Goal: Check status: Check status

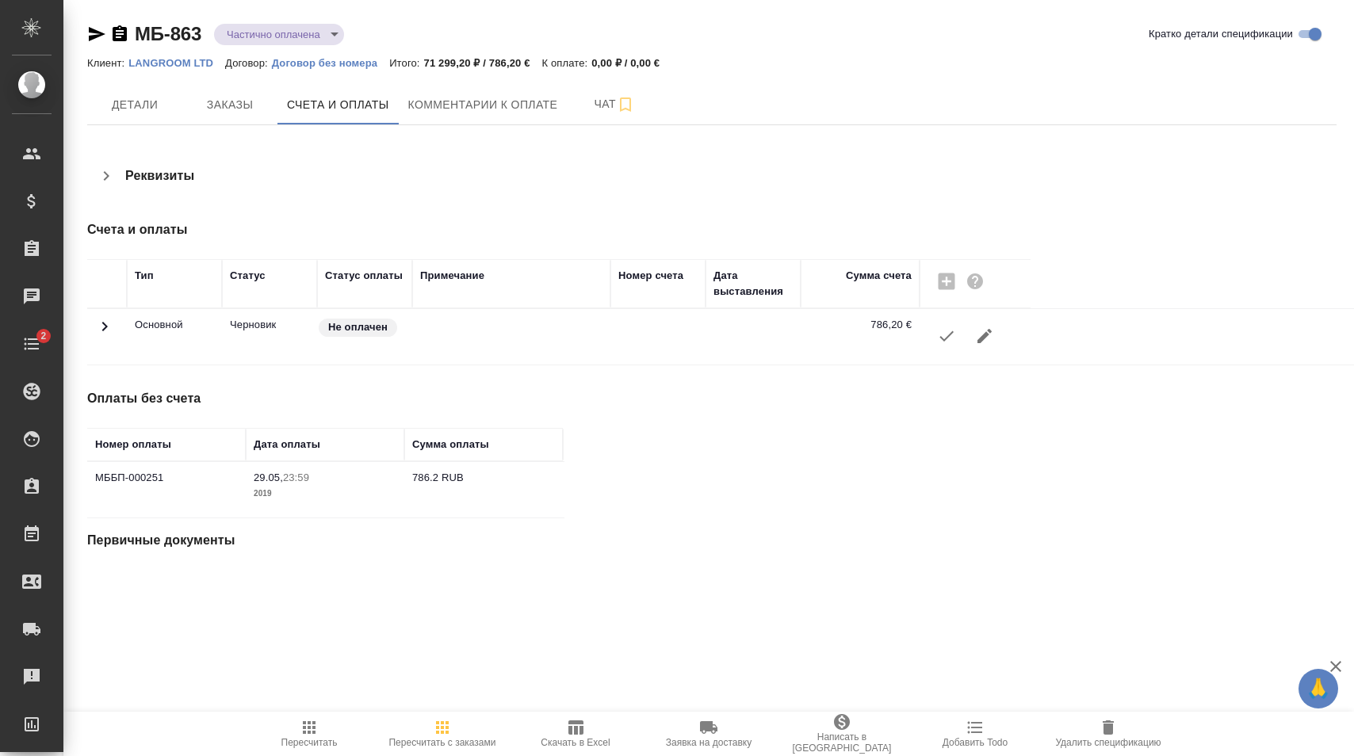
click at [277, 33] on body "🙏 .cls-1 fill:#fff; AWATERA Карапетян Давид Клиенты Спецификации Заказы Чаты 2 …" at bounding box center [677, 378] width 1354 height 756
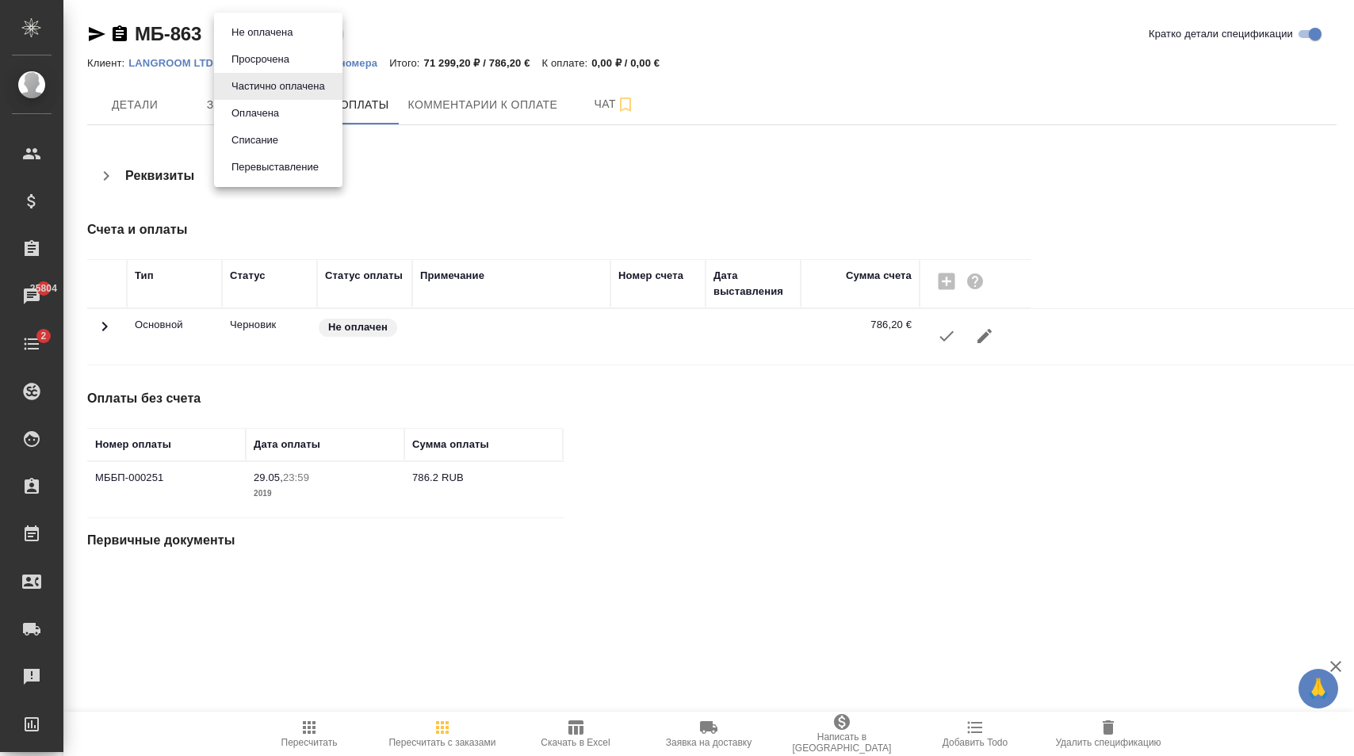
click at [271, 117] on button "Оплачена" at bounding box center [255, 113] width 57 height 17
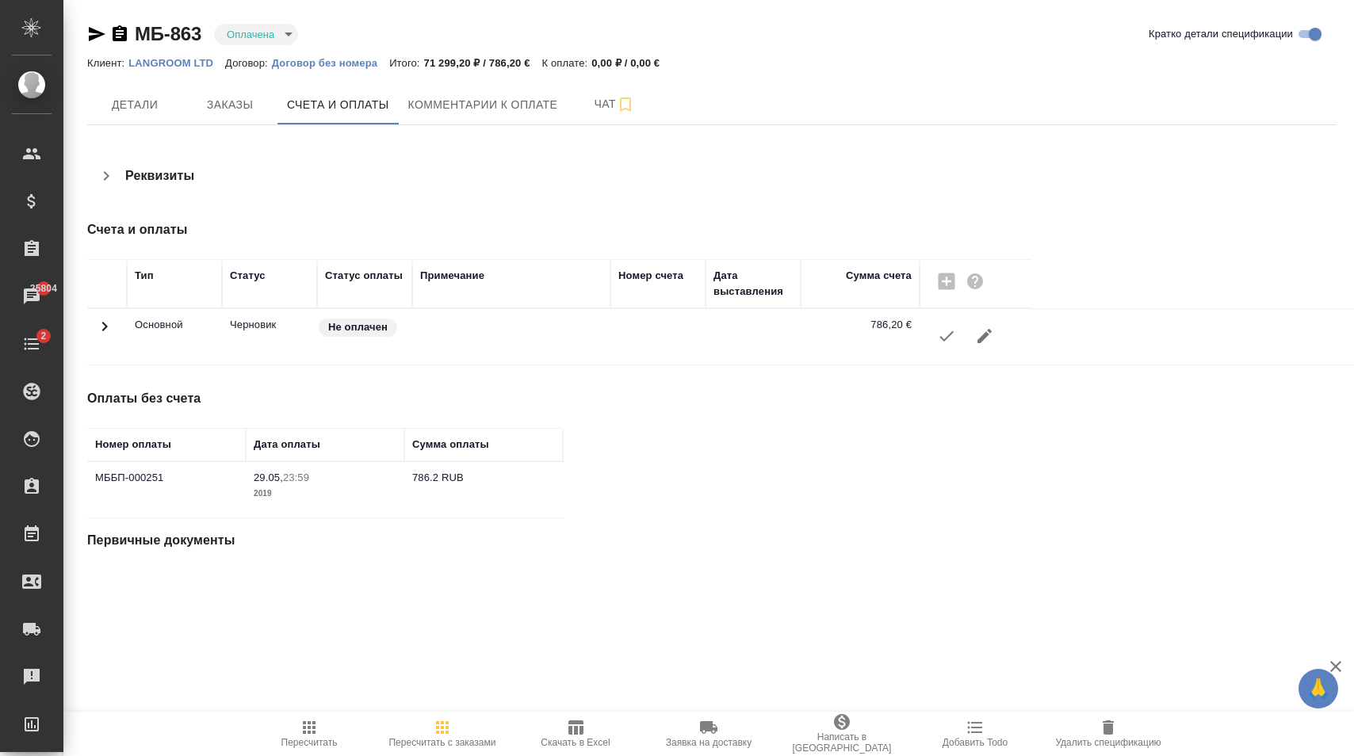
type input "payed"
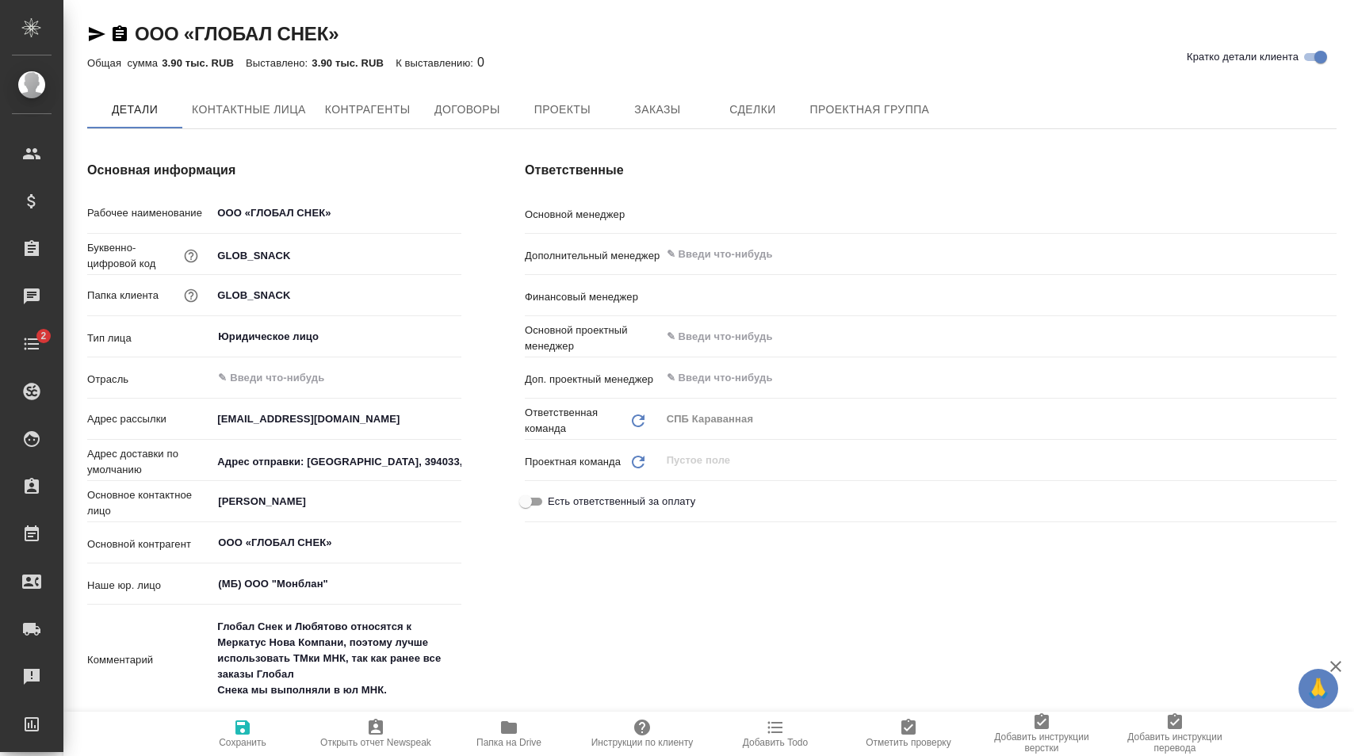
type textarea "x"
type input "[PERSON_NAME]"
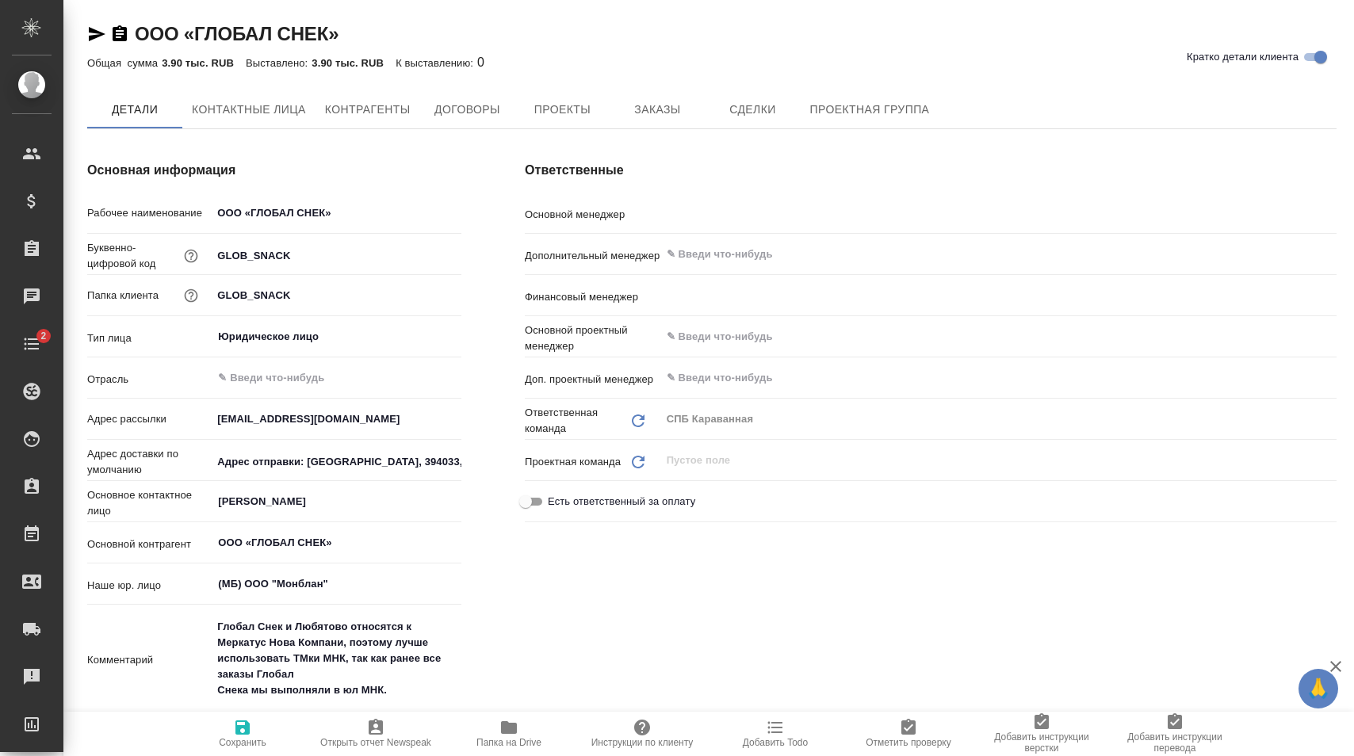
type input "Левченко Юлия"
type textarea "x"
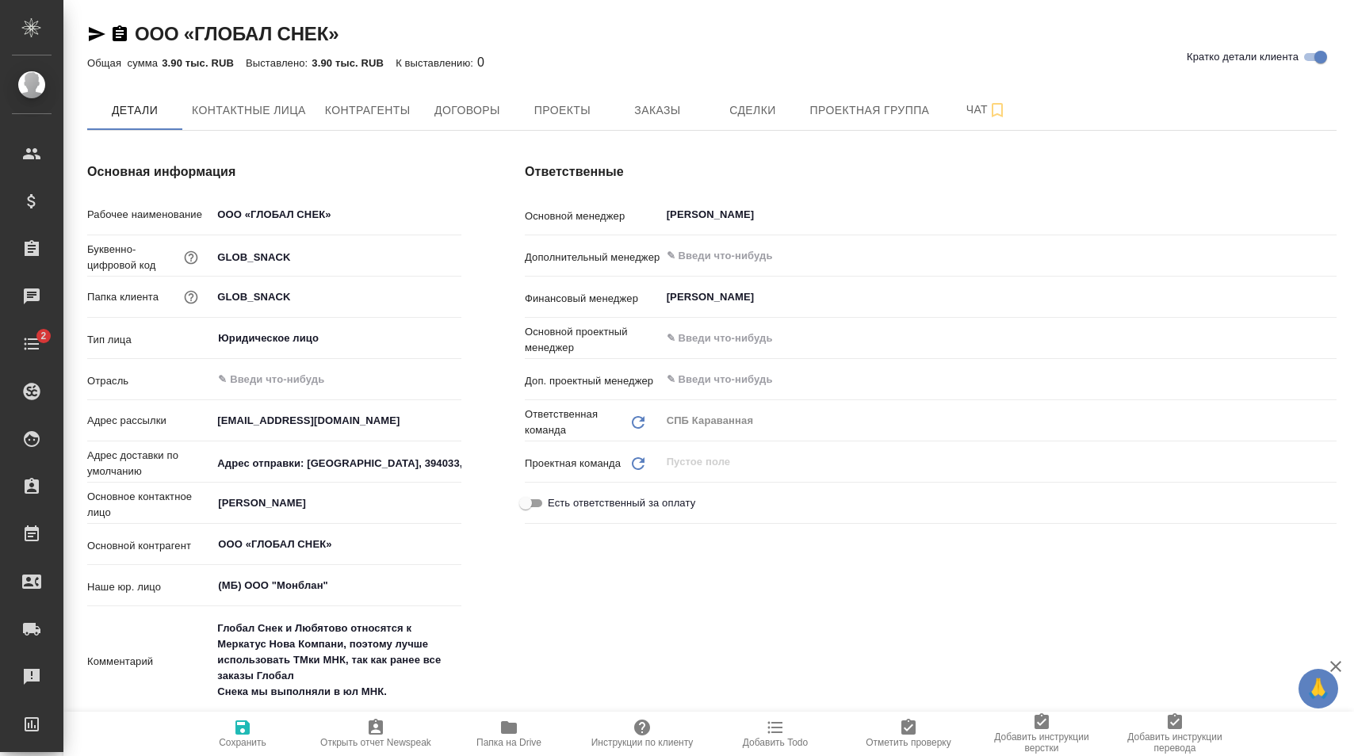
type textarea "x"
click at [241, 102] on span "Контактные лица" at bounding box center [249, 111] width 114 height 20
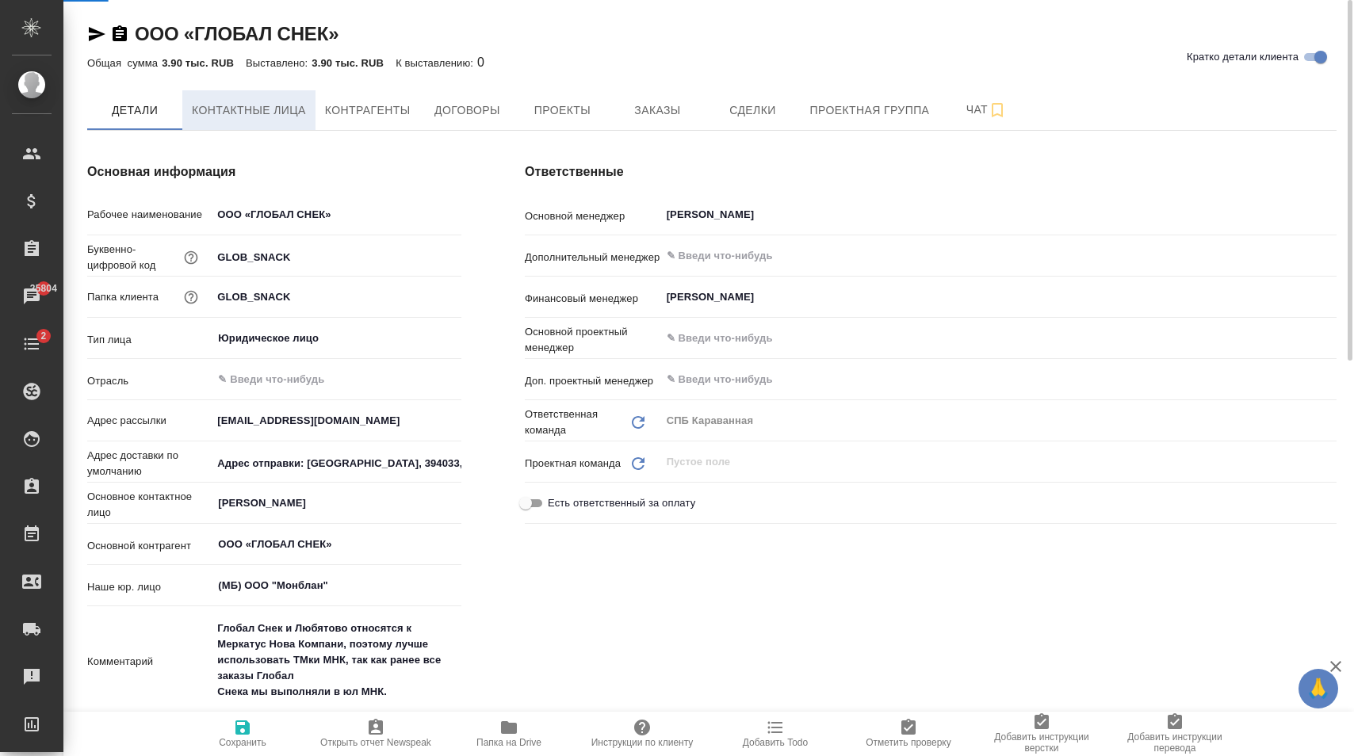
select select "RU"
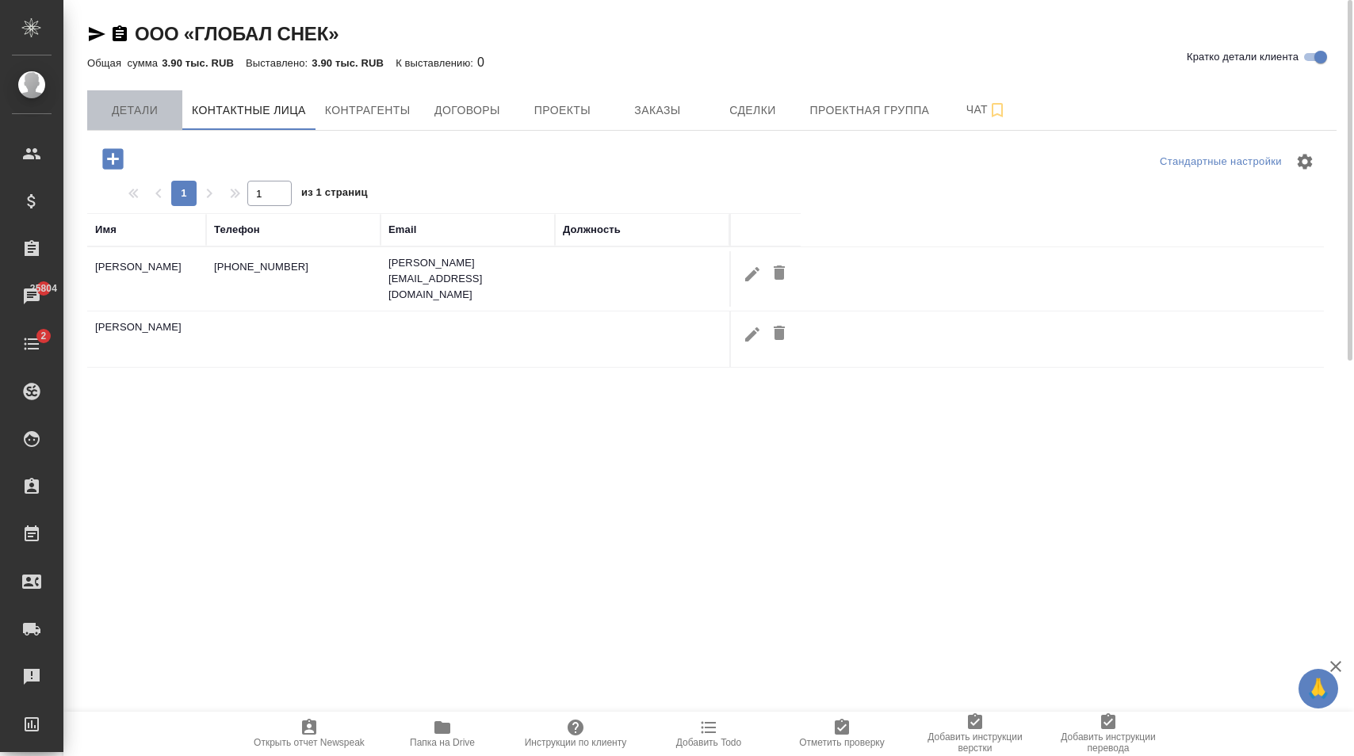
click at [165, 113] on span "Детали" at bounding box center [135, 111] width 76 height 20
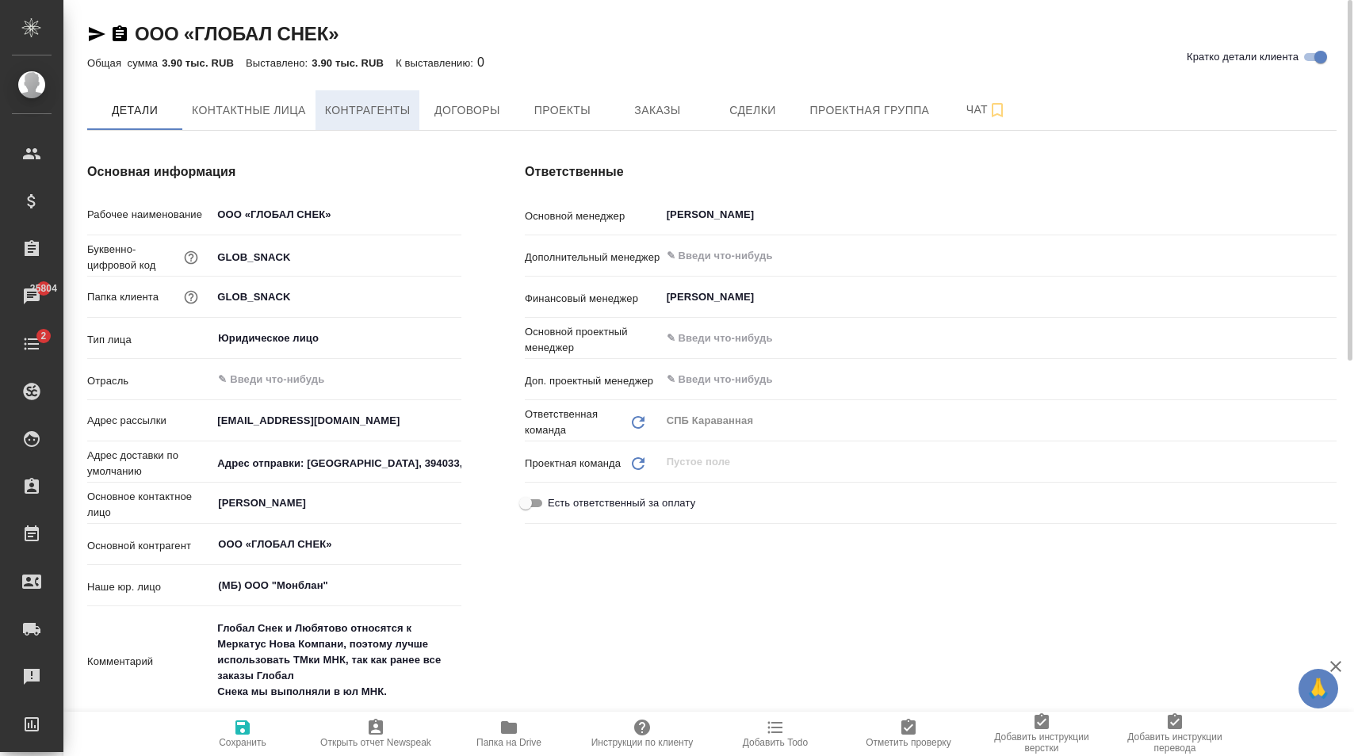
type textarea "x"
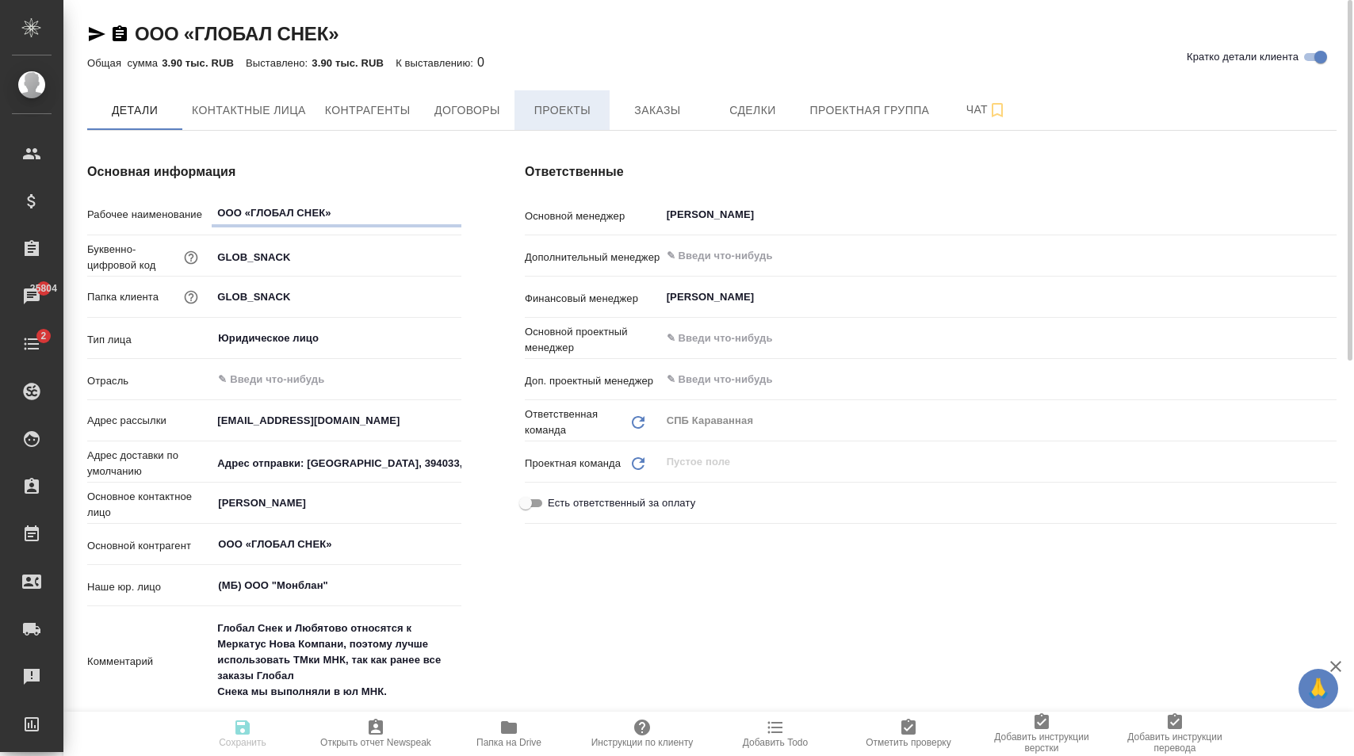
type textarea "x"
click at [633, 109] on span "Заказы" at bounding box center [657, 111] width 76 height 20
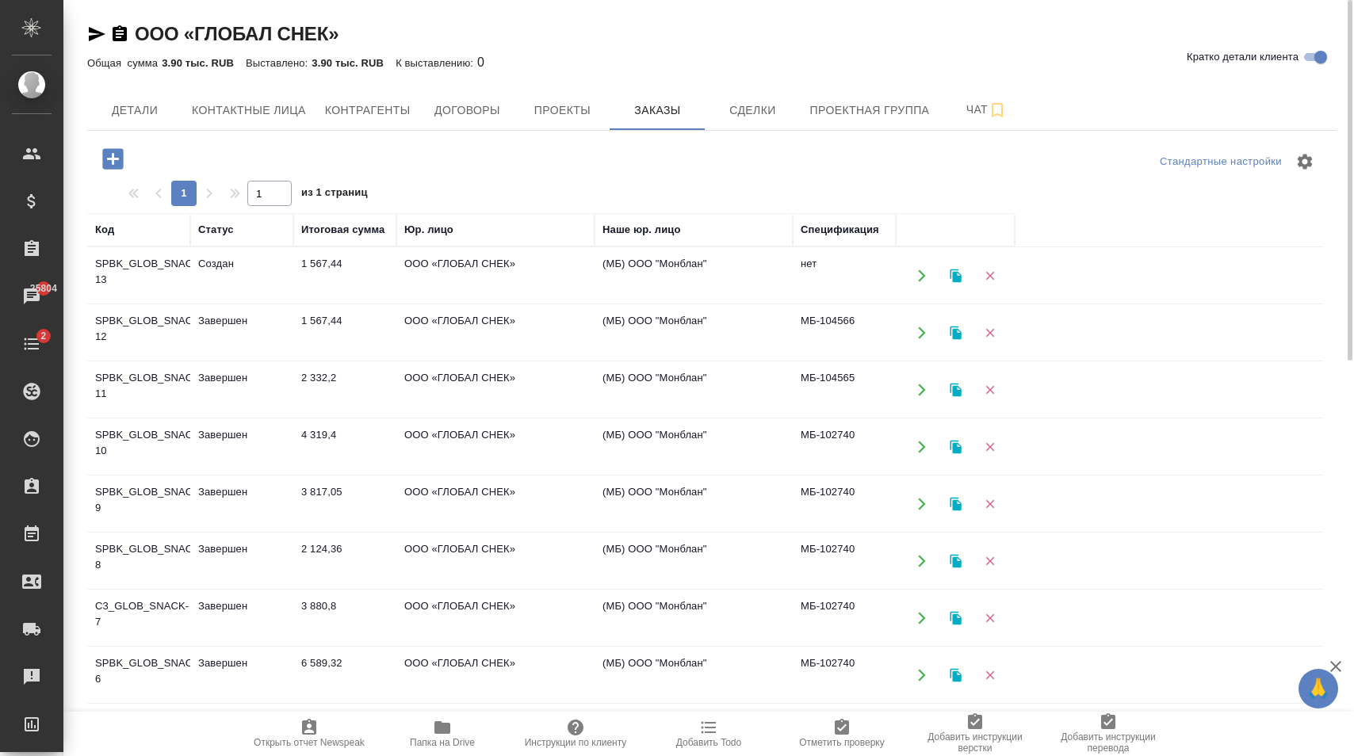
click at [698, 334] on td "(МБ) ООО "Монблан"" at bounding box center [694, 332] width 198 height 55
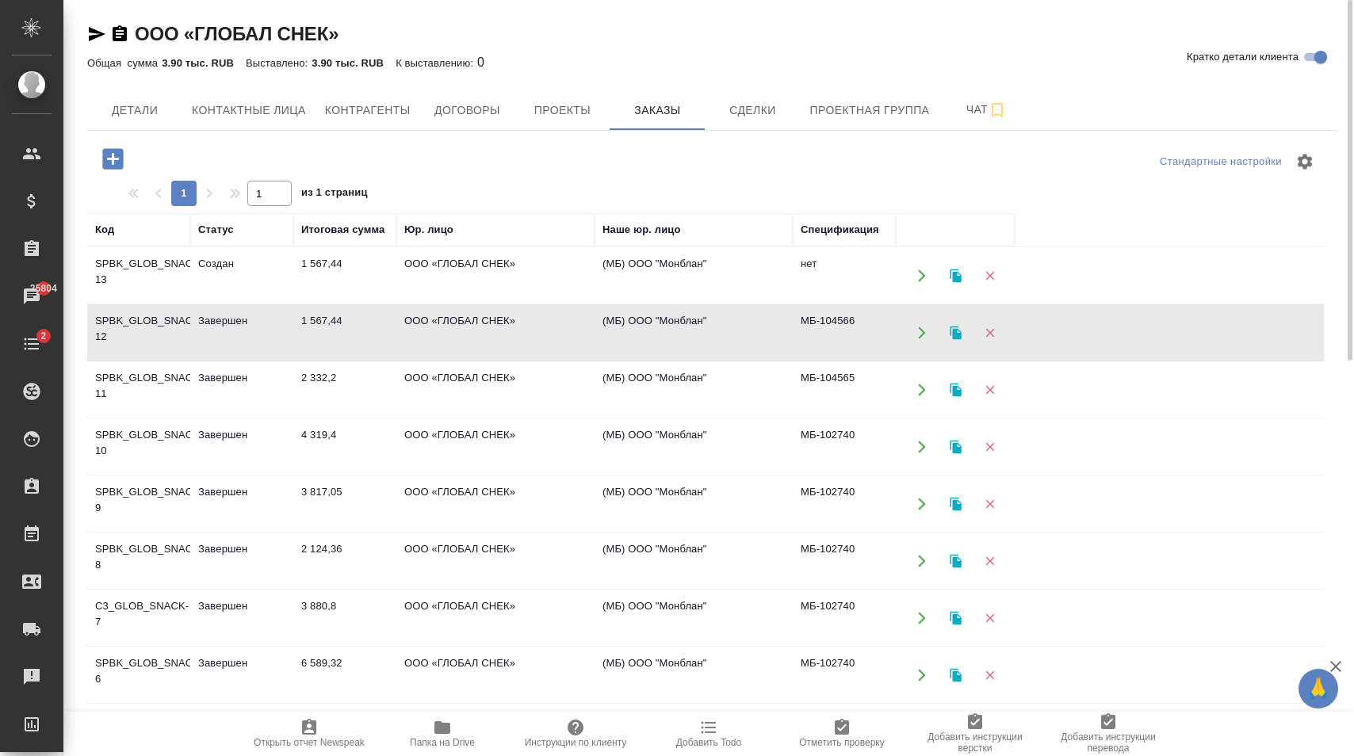
click at [698, 334] on td "(МБ) ООО "Монблан"" at bounding box center [694, 332] width 198 height 55
click at [270, 108] on span "Контактные лица" at bounding box center [249, 111] width 114 height 20
select select "RU"
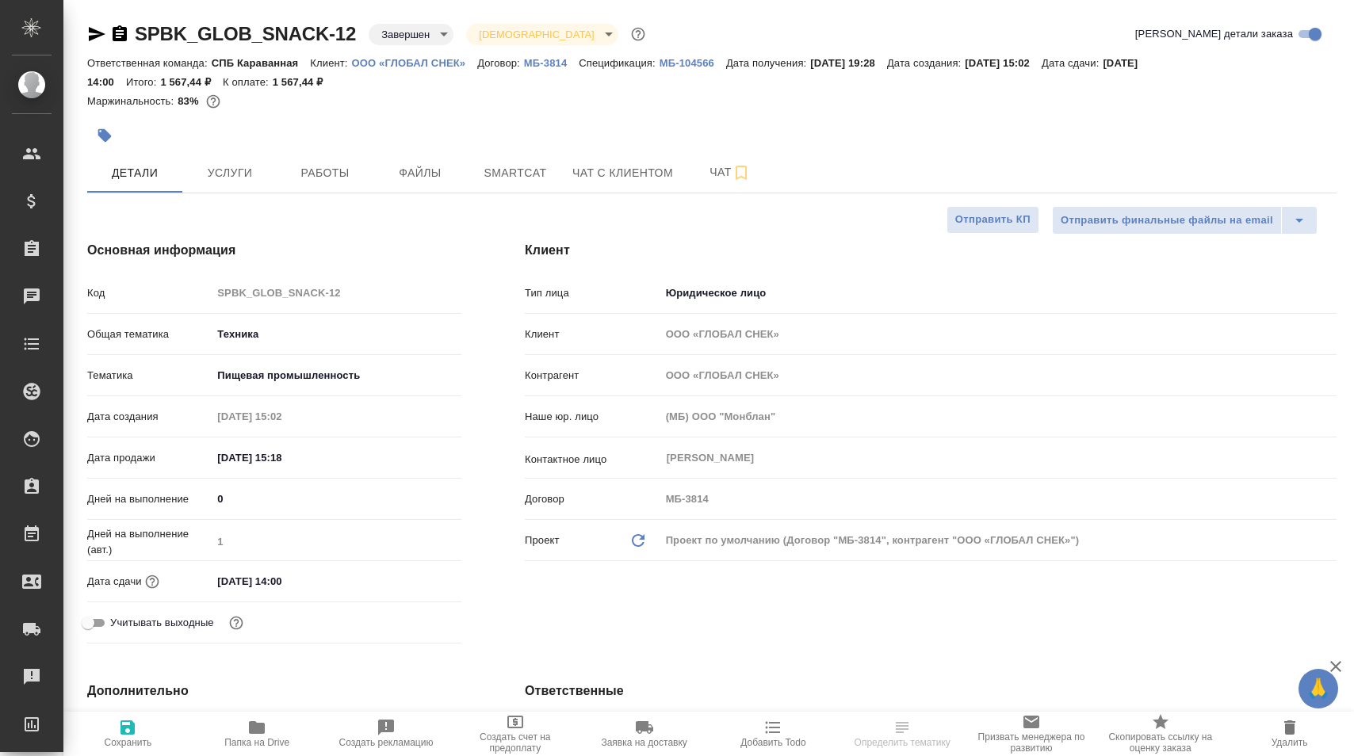
select select "RU"
type textarea "x"
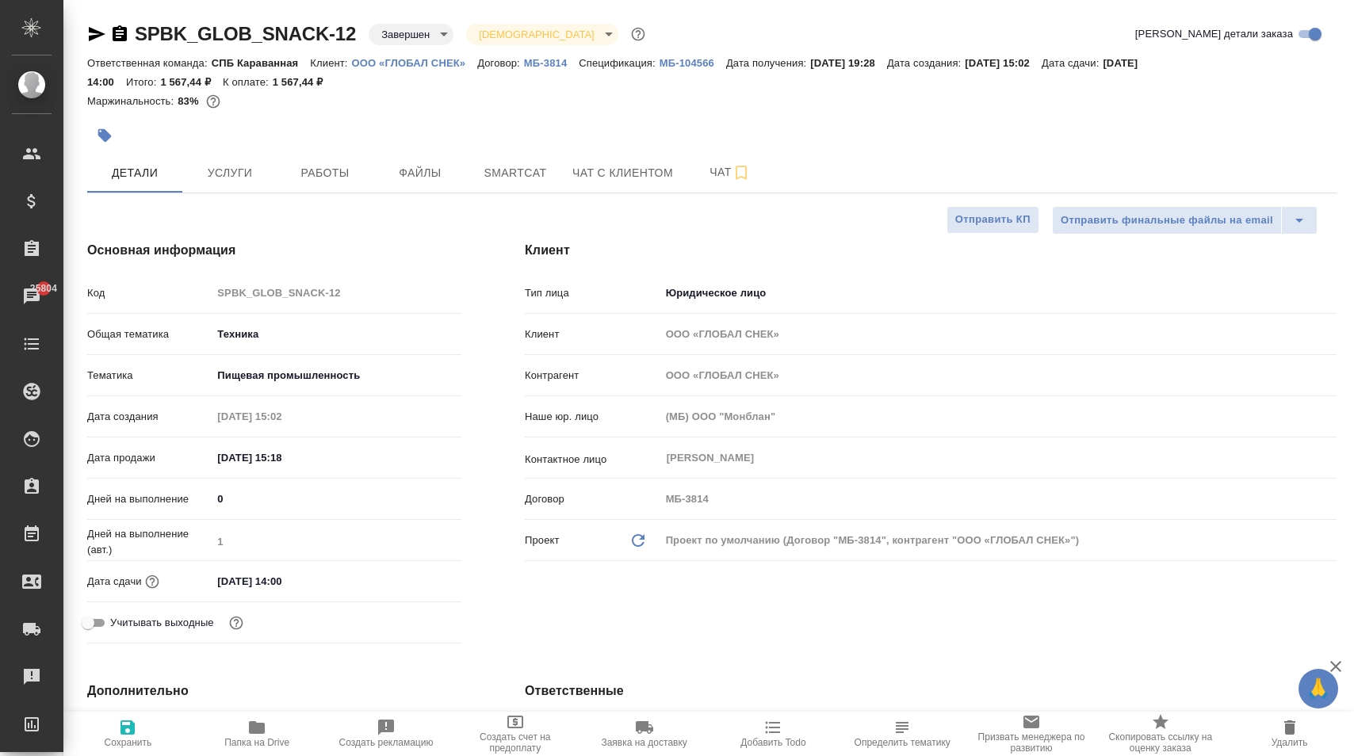
type textarea "x"
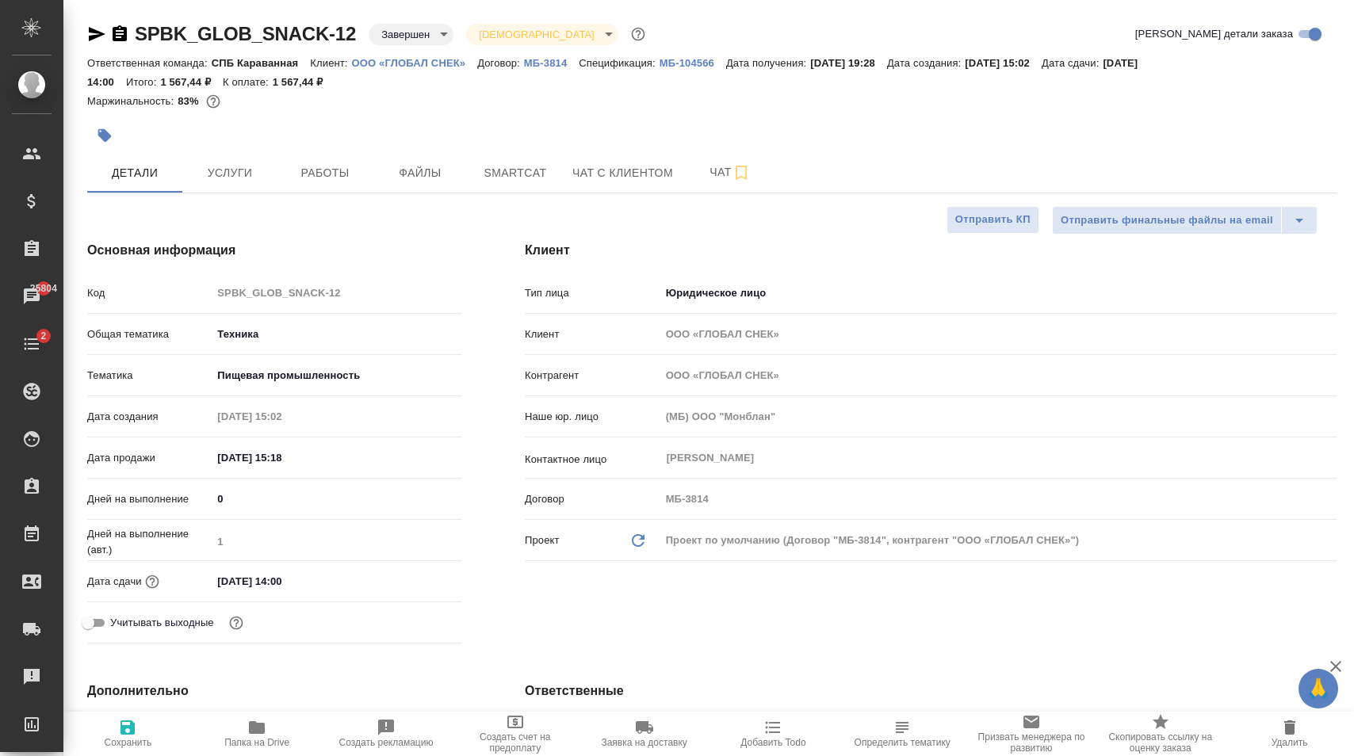
type textarea "x"
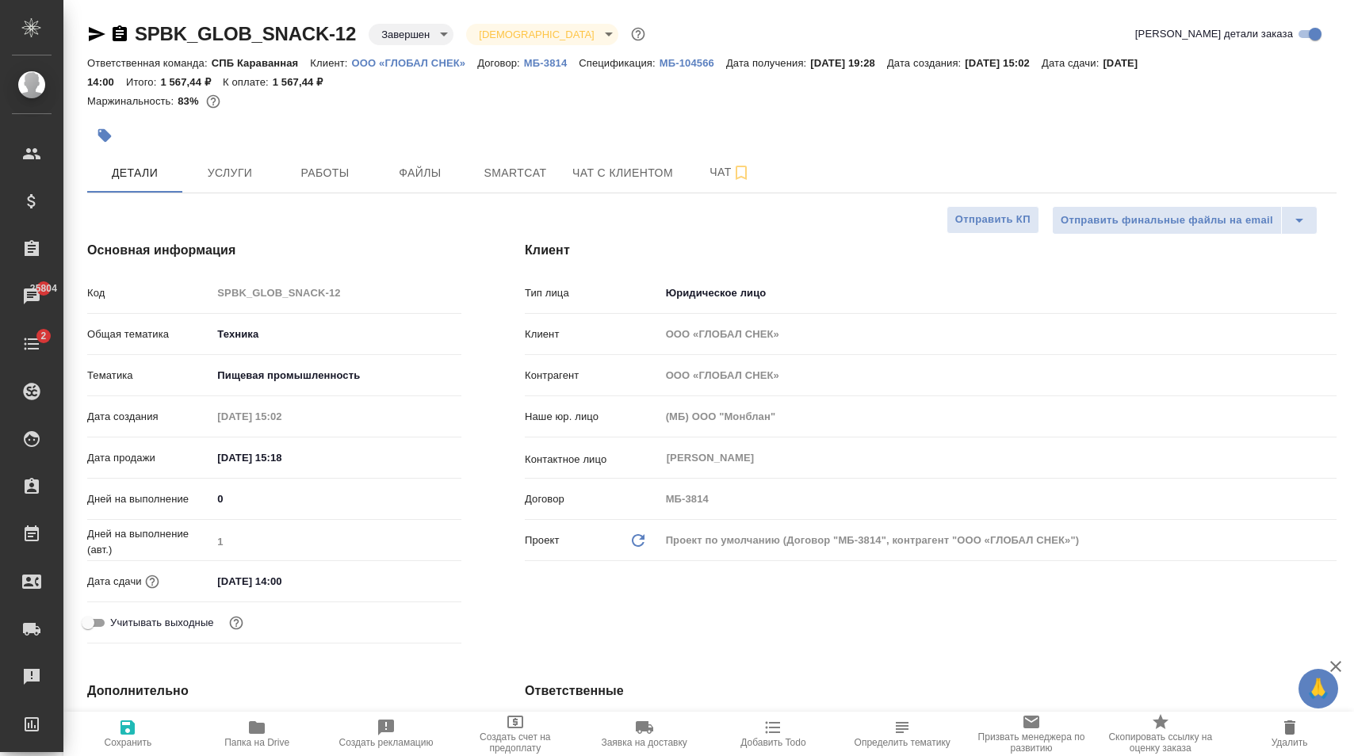
type textarea "x"
